Goal: Task Accomplishment & Management: Manage account settings

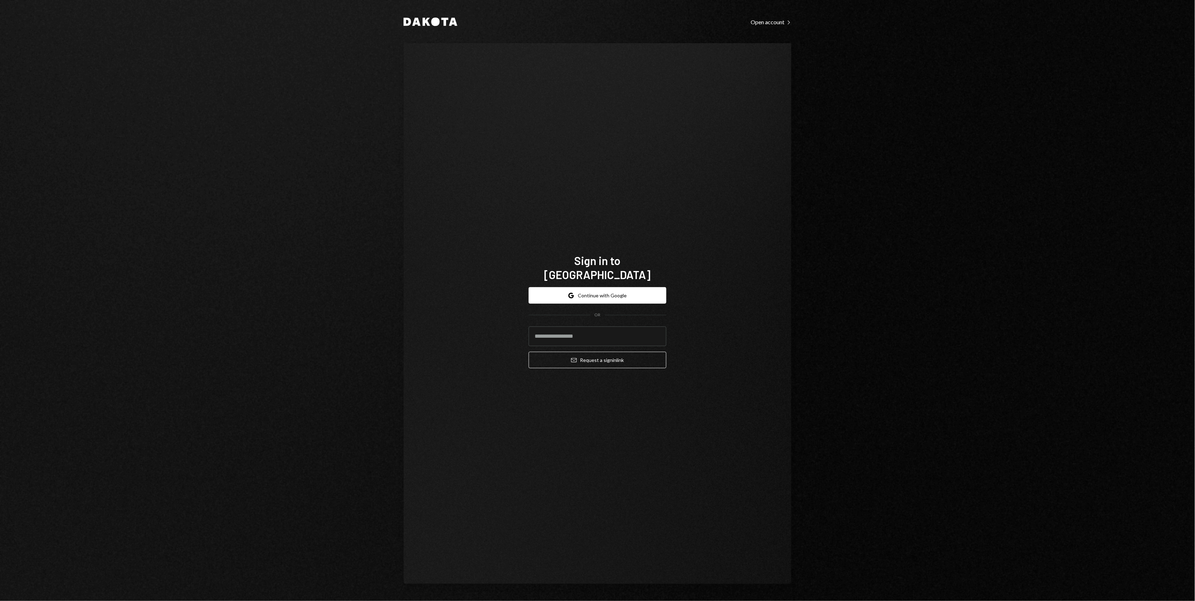
type input "**********"
click at [616, 353] on button "Email Request a sign in link" at bounding box center [598, 360] width 138 height 17
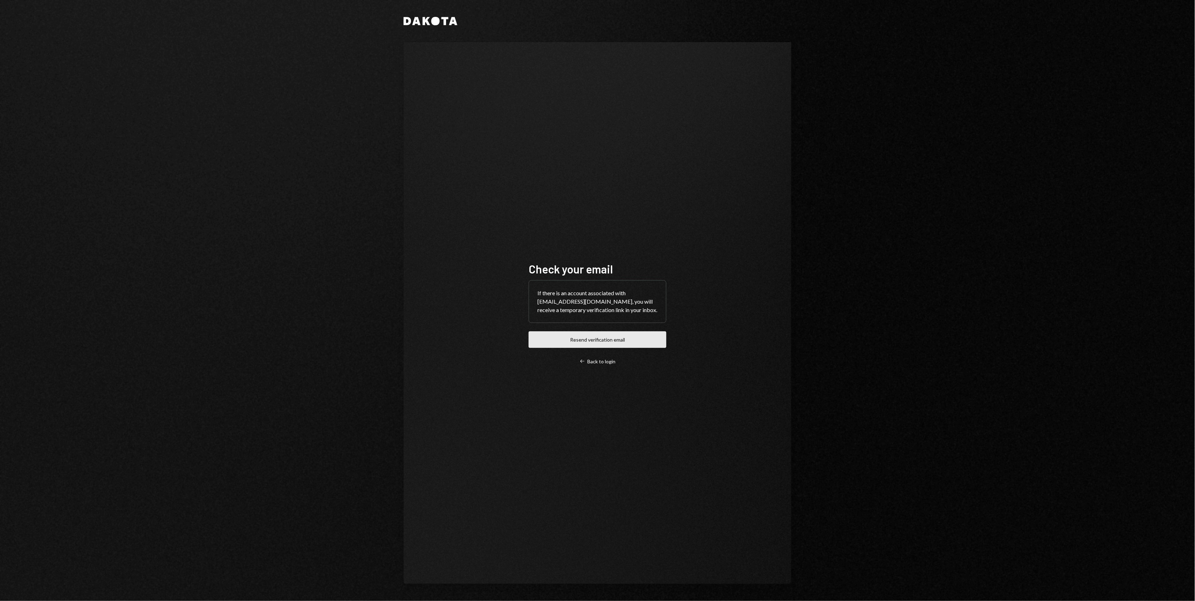
click at [648, 343] on button "Resend verification email" at bounding box center [598, 340] width 138 height 17
click at [606, 365] on div "Left Arrow Back to login" at bounding box center [597, 362] width 36 height 6
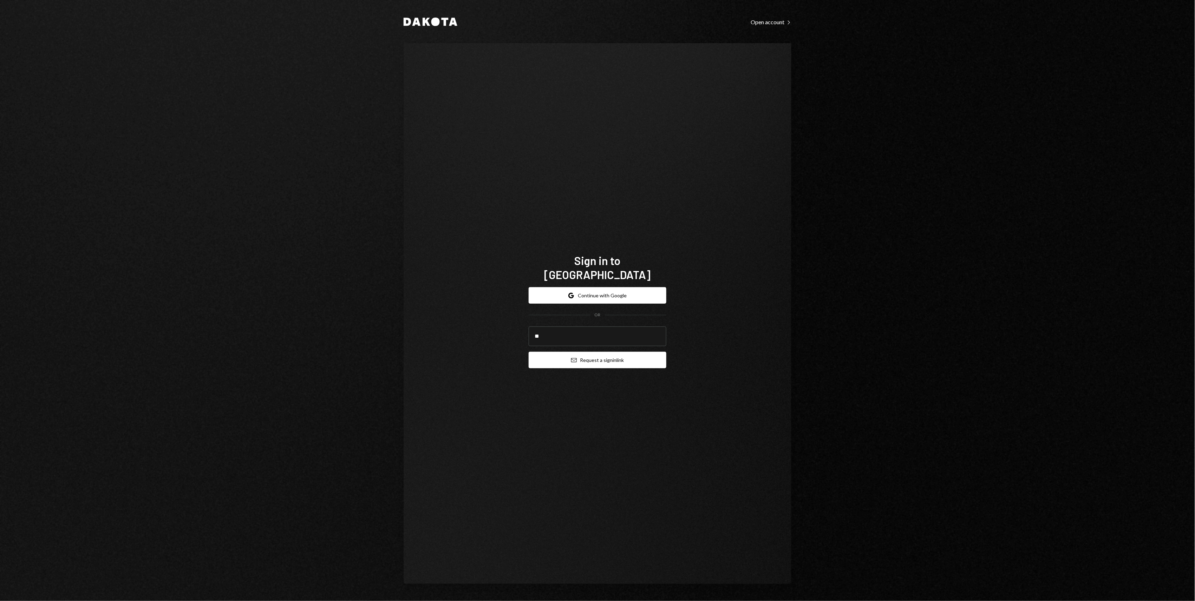
type input "**********"
click at [597, 355] on button "Email Request a sign in link" at bounding box center [598, 360] width 138 height 17
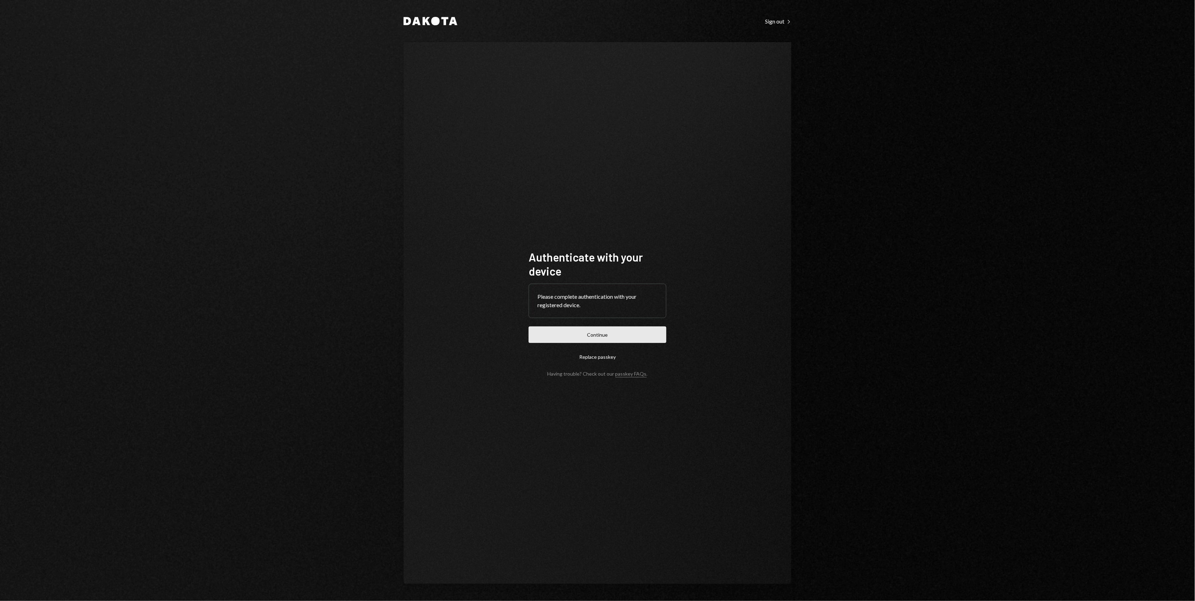
click at [635, 339] on button "Continue" at bounding box center [598, 335] width 138 height 17
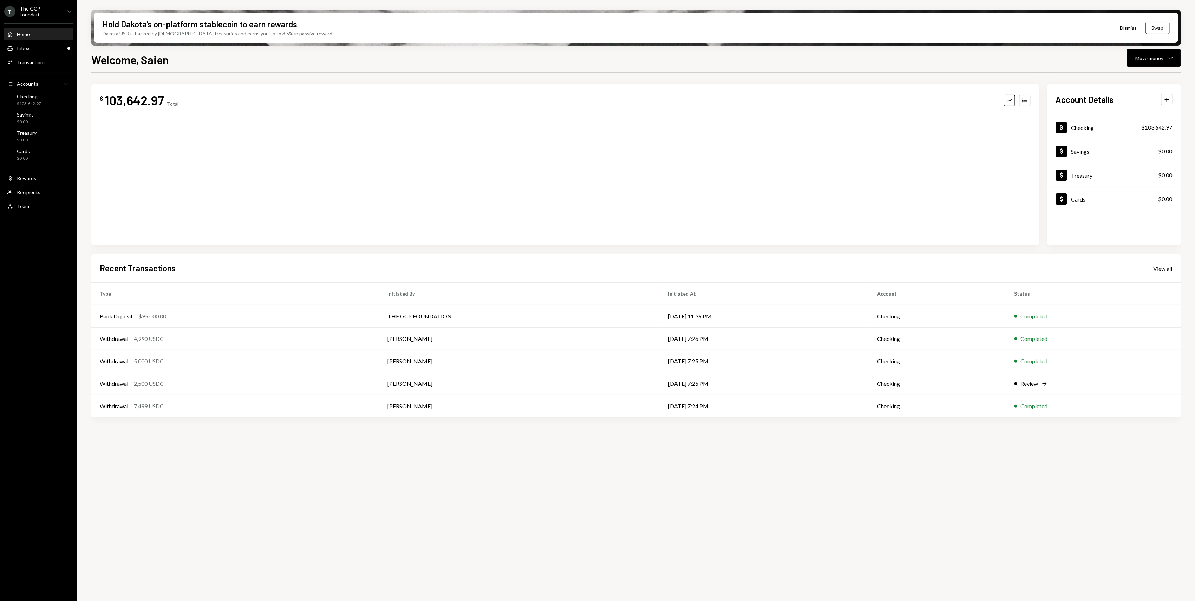
click at [65, 12] on icon "Caret Down" at bounding box center [69, 11] width 8 height 8
click at [41, 98] on div "View all accounts" at bounding box center [54, 99] width 65 height 6
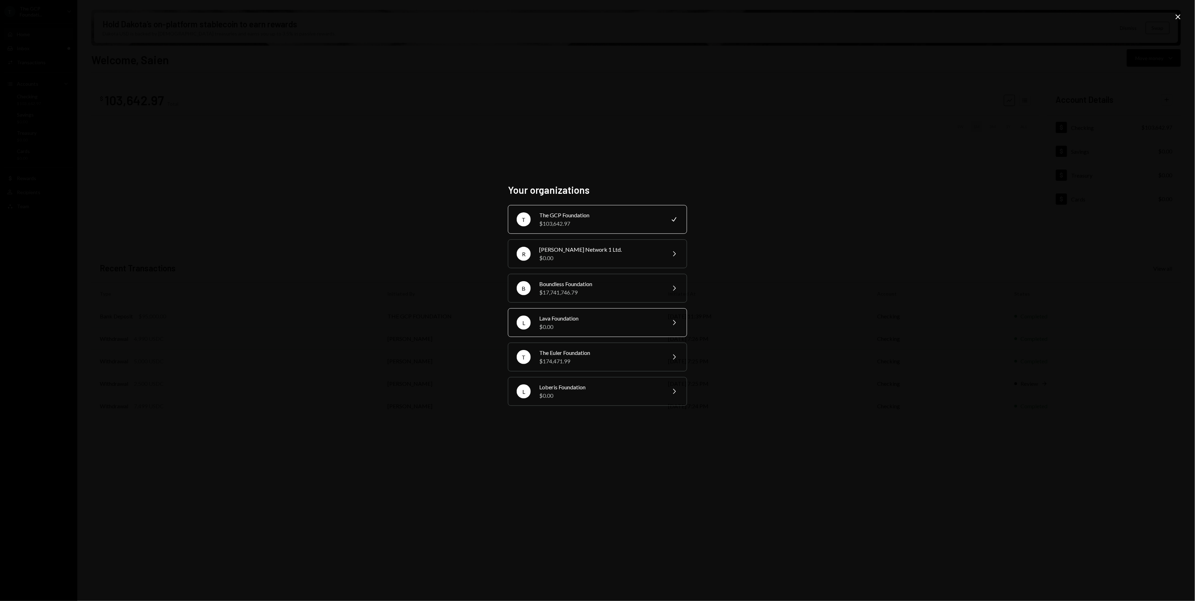
click at [627, 320] on div "Lava Foundation" at bounding box center [600, 318] width 122 height 8
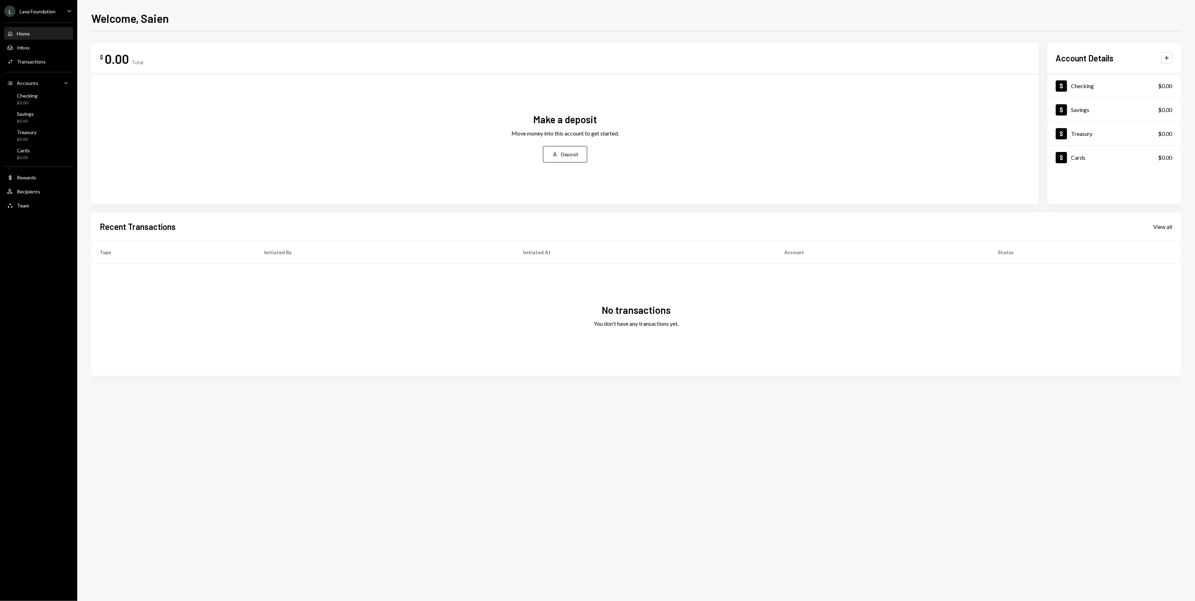
click at [69, 14] on icon "Caret Down" at bounding box center [69, 11] width 8 height 8
